Goal: Task Accomplishment & Management: Use online tool/utility

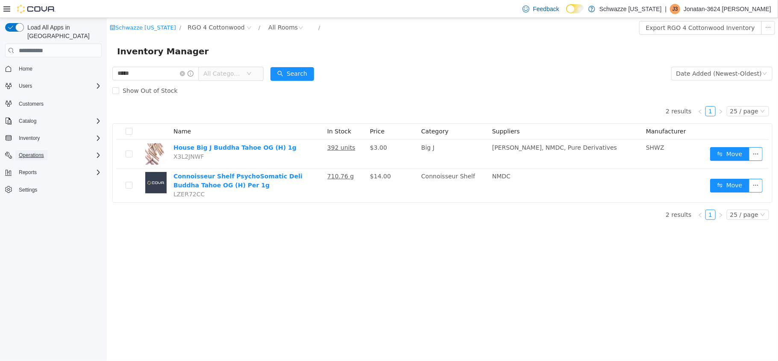
click at [41, 151] on span "Operations" at bounding box center [31, 155] width 25 height 10
click at [43, 164] on span "Cash Management" at bounding box center [36, 167] width 43 height 7
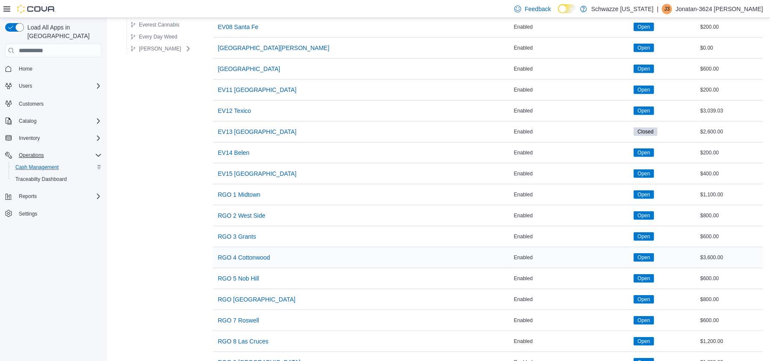
scroll to position [285, 0]
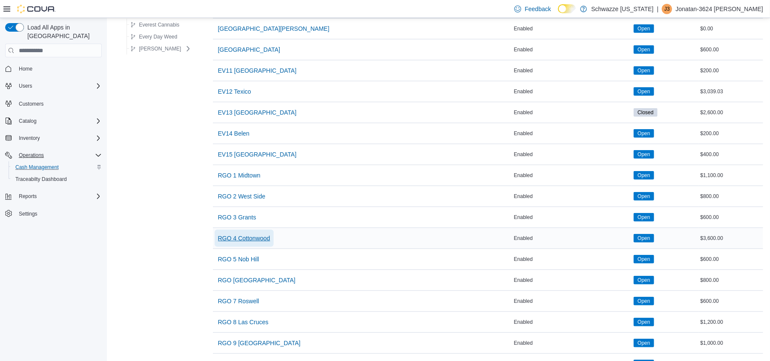
click at [254, 238] on span "RGO 4 Cottonwood" at bounding box center [244, 238] width 52 height 9
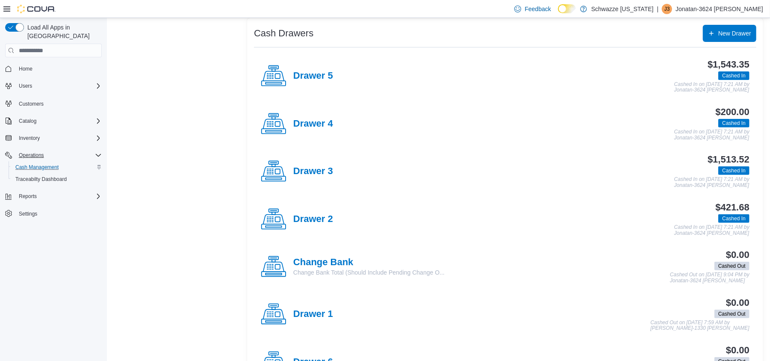
scroll to position [171, 0]
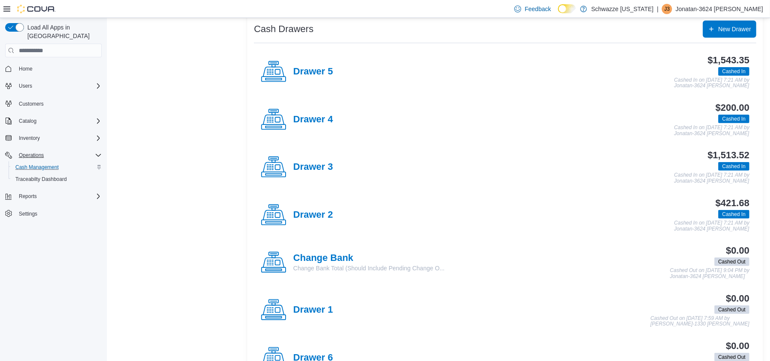
click at [326, 159] on div "Drawer 3" at bounding box center [297, 167] width 72 height 26
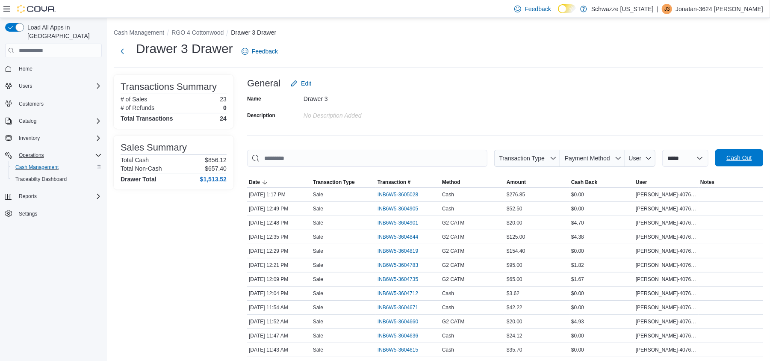
click at [736, 150] on div "**********" at bounding box center [712, 158] width 101 height 17
click at [746, 163] on span "Cash Out" at bounding box center [739, 157] width 38 height 17
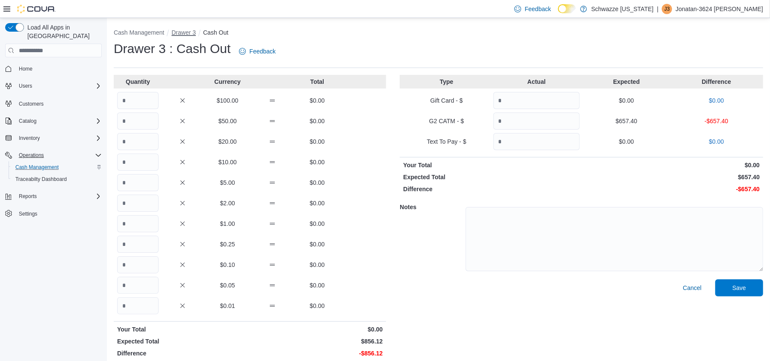
click at [183, 35] on button "Drawer 3" at bounding box center [183, 32] width 24 height 7
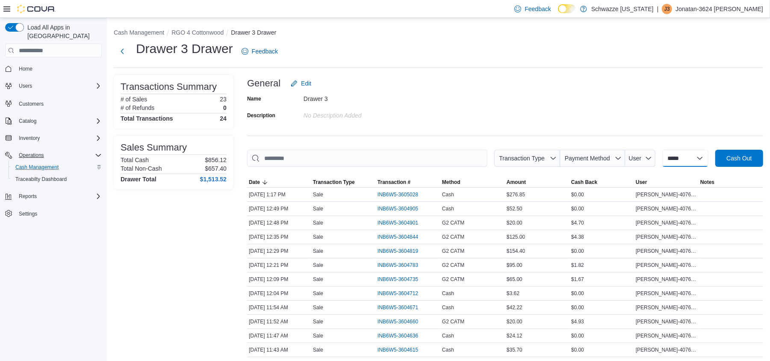
click at [693, 162] on select "**********" at bounding box center [685, 158] width 46 height 17
select select "*********"
click at [663, 150] on select "**********" at bounding box center [685, 158] width 46 height 17
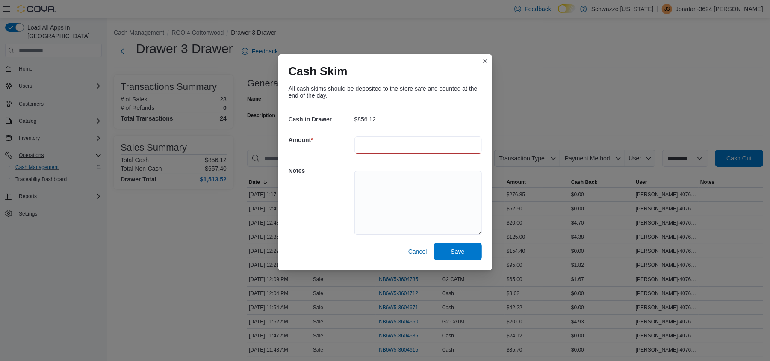
click at [425, 149] on input "number" at bounding box center [417, 144] width 127 height 17
type input "***"
click at [443, 197] on textarea at bounding box center [417, 203] width 127 height 64
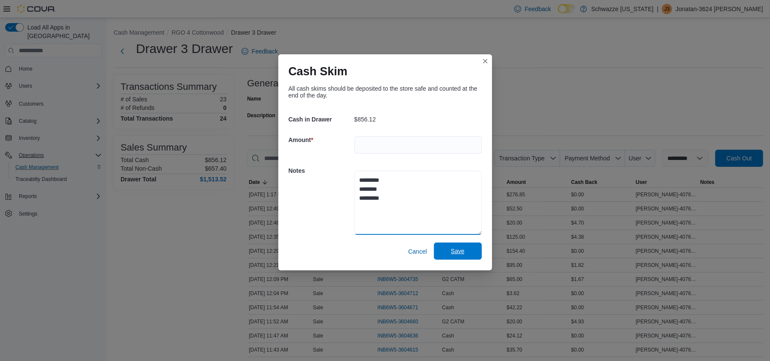
type textarea "********* ******** *********"
click at [463, 250] on span "Save" at bounding box center [458, 251] width 14 height 9
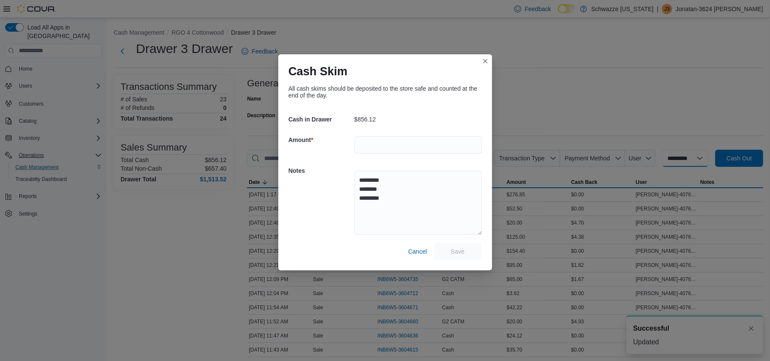
select select
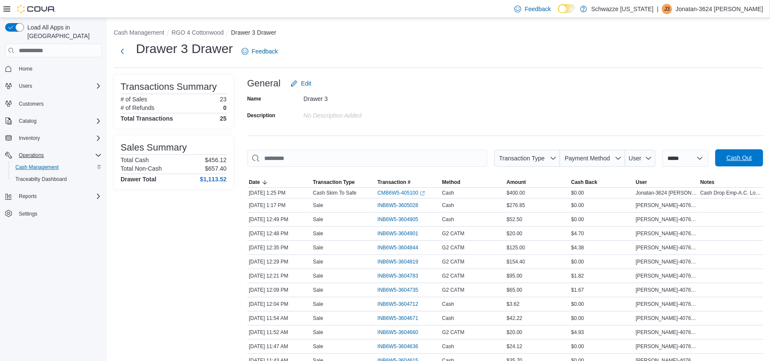
click at [736, 156] on span "Cash Out" at bounding box center [738, 157] width 25 height 9
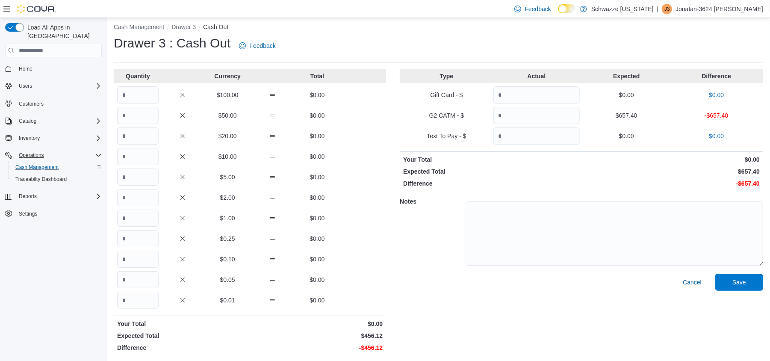
scroll to position [7, 0]
click at [520, 119] on input "Quantity" at bounding box center [536, 114] width 86 height 17
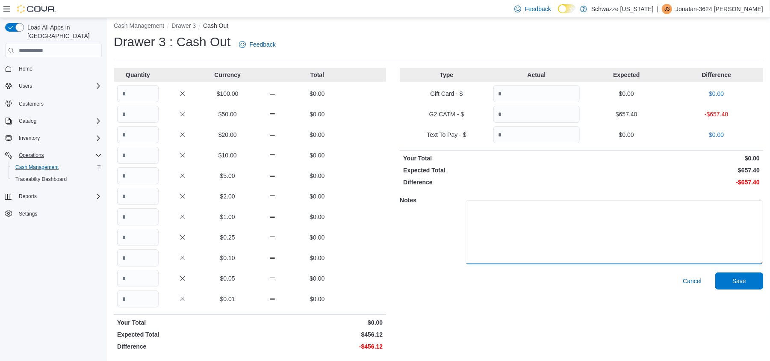
click at [563, 234] on textarea at bounding box center [615, 232] width 298 height 64
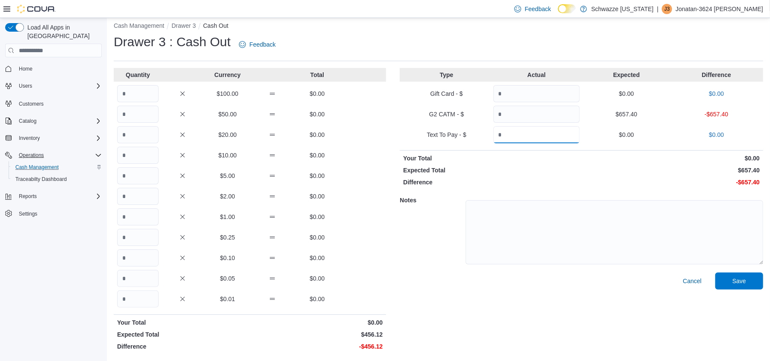
drag, startPoint x: 522, startPoint y: 138, endPoint x: 540, endPoint y: 116, distance: 27.4
click at [522, 137] on input "Quantity" at bounding box center [536, 134] width 86 height 17
drag, startPoint x: 539, startPoint y: 114, endPoint x: 541, endPoint y: 110, distance: 4.4
click at [538, 114] on input "Quantity" at bounding box center [536, 114] width 86 height 17
click at [540, 106] on input "Quantity" at bounding box center [536, 114] width 86 height 17
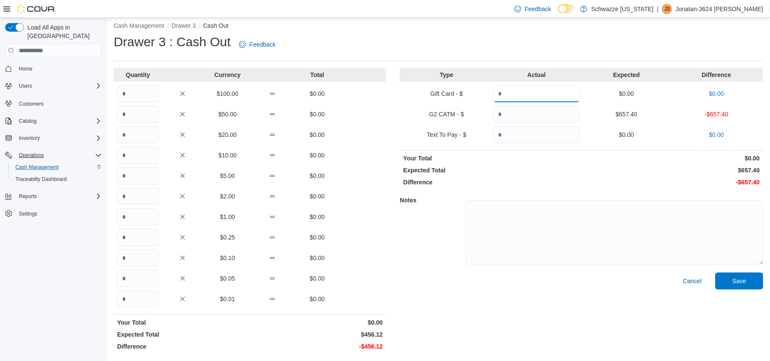
click at [546, 93] on input "Quantity" at bounding box center [536, 93] width 86 height 17
click at [528, 121] on input "Quantity" at bounding box center [536, 114] width 86 height 17
click at [525, 129] on input "Quantity" at bounding box center [536, 134] width 86 height 17
click at [536, 103] on div "Type Actual Expected Difference Gift Card - $ $0.00 $0.00 G2 CATM - $ $657.40 -…" at bounding box center [581, 211] width 363 height 286
click at [539, 88] on input "Quantity" at bounding box center [536, 93] width 86 height 17
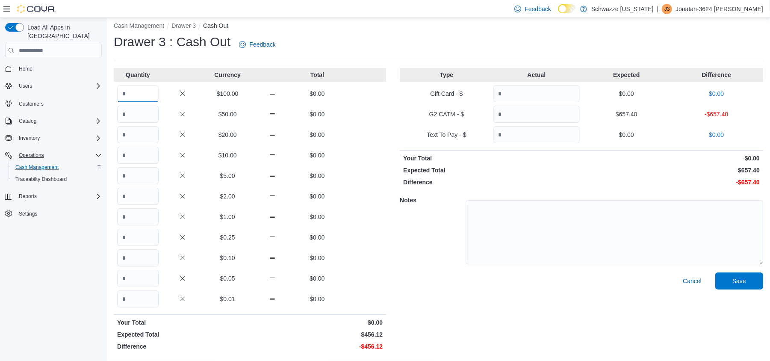
click at [137, 97] on input "Quantity" at bounding box center [137, 93] width 41 height 17
